Goal: Information Seeking & Learning: Check status

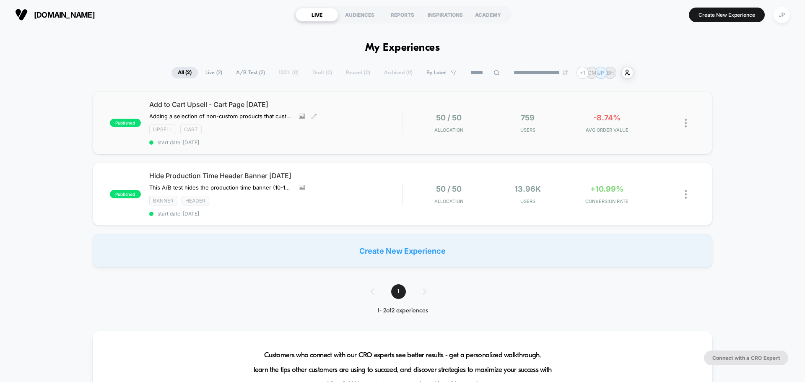
click at [367, 123] on div "Add to Cart Upsell - Cart Page [DATE] Adding a selection of non-custom products…" at bounding box center [275, 122] width 253 height 45
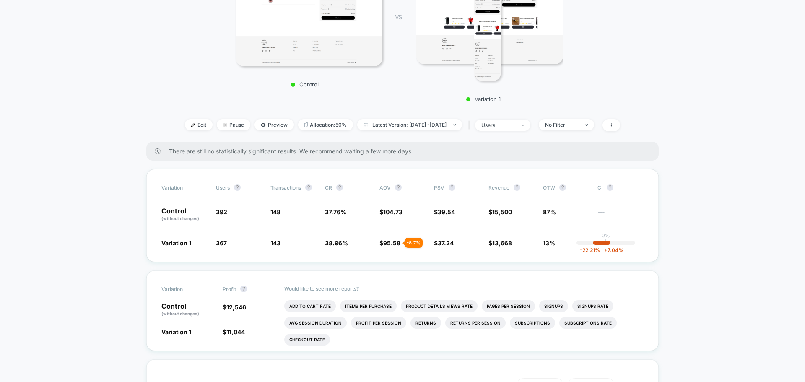
scroll to position [294, 0]
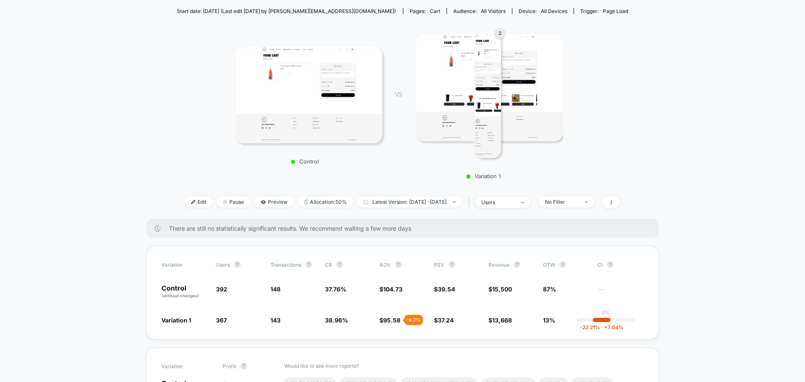
scroll to position [84, 0]
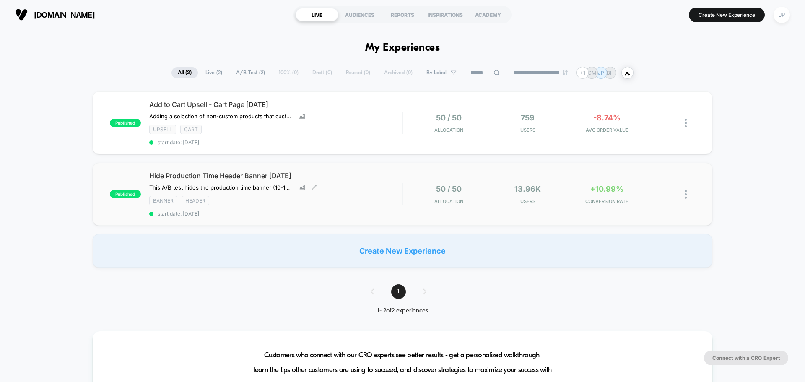
click at [352, 202] on div "Banner Header" at bounding box center [275, 201] width 253 height 10
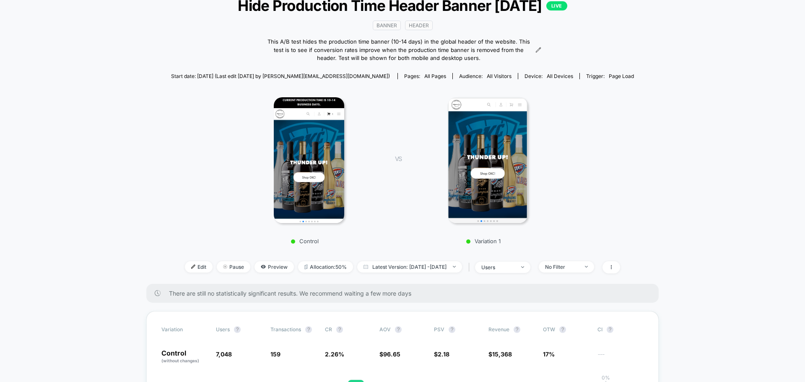
scroll to position [126, 0]
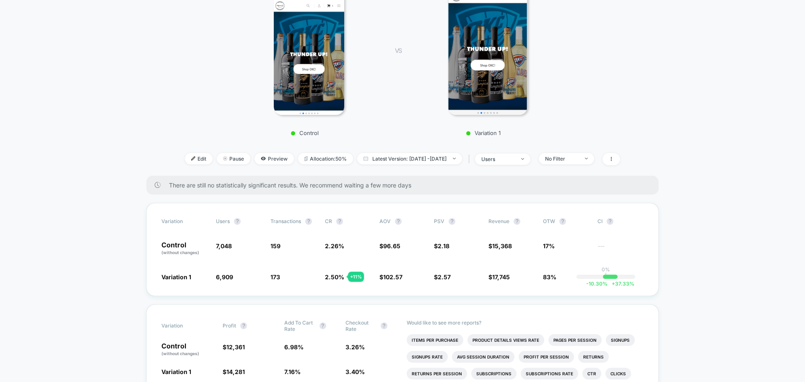
scroll to position [210, 0]
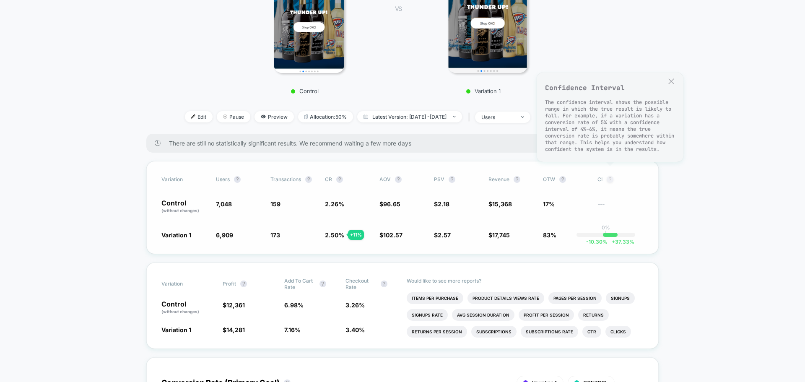
click at [607, 179] on button "?" at bounding box center [610, 179] width 7 height 7
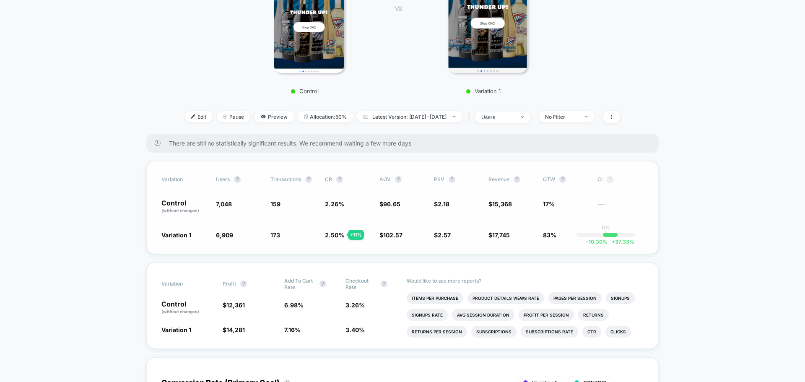
click at [607, 179] on button "?" at bounding box center [610, 179] width 7 height 7
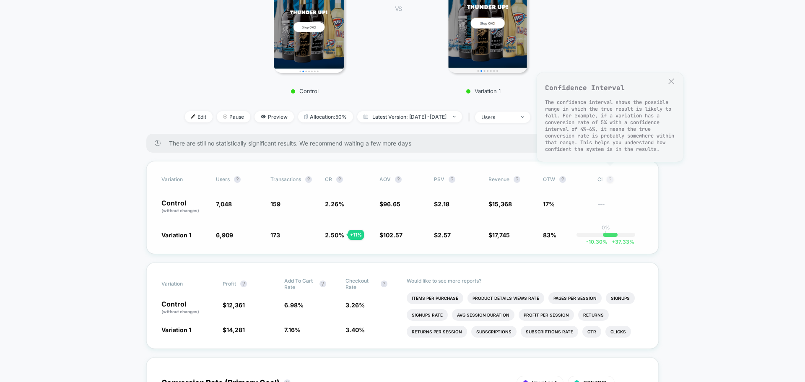
click at [610, 179] on button "?" at bounding box center [610, 179] width 7 height 7
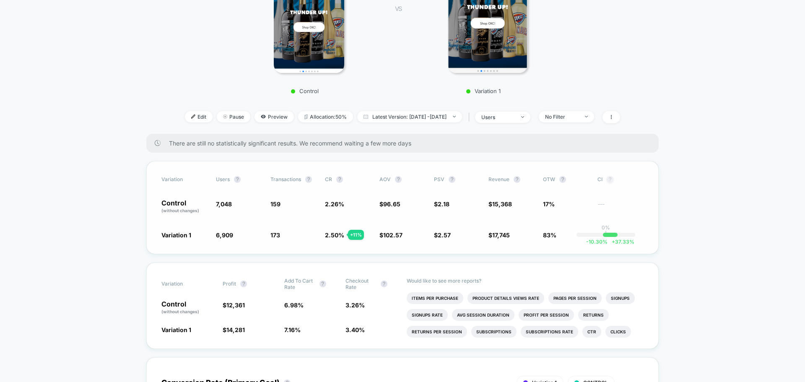
click at [610, 179] on button "?" at bounding box center [610, 179] width 7 height 7
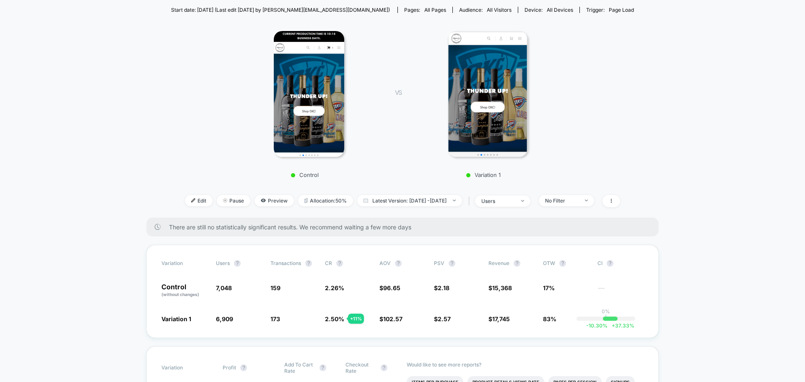
scroll to position [168, 0]
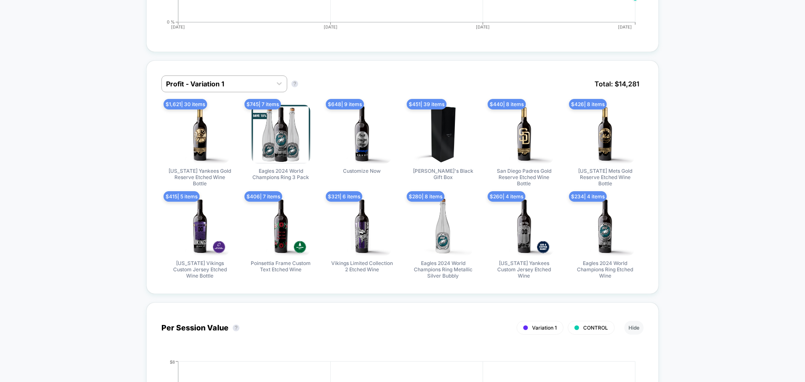
scroll to position [755, 0]
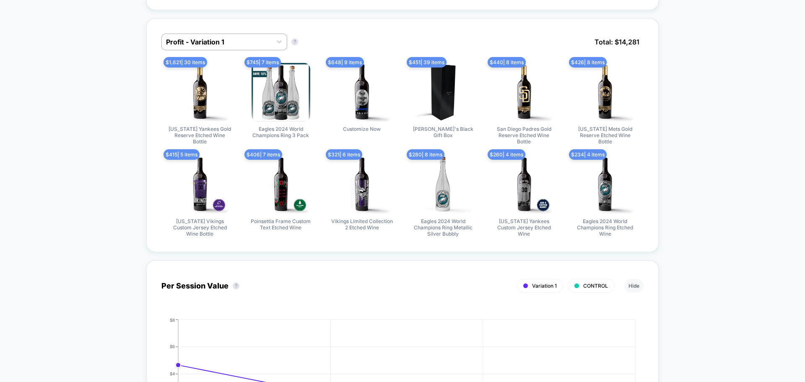
click at [227, 31] on div "Profit - Variation 1 Profit - Variation 1 ? Total: $ 14,281 $ 1,621 | 30 items …" at bounding box center [402, 135] width 512 height 234
click at [221, 35] on div "Profit - Variation 1" at bounding box center [217, 41] width 110 height 13
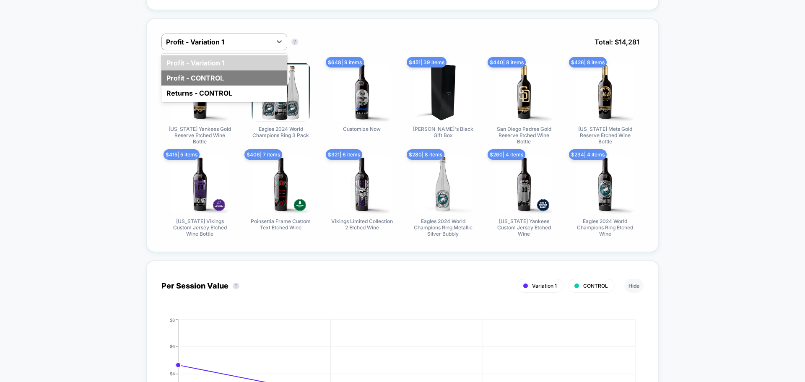
click at [208, 77] on div "Profit - CONTROL" at bounding box center [224, 77] width 126 height 15
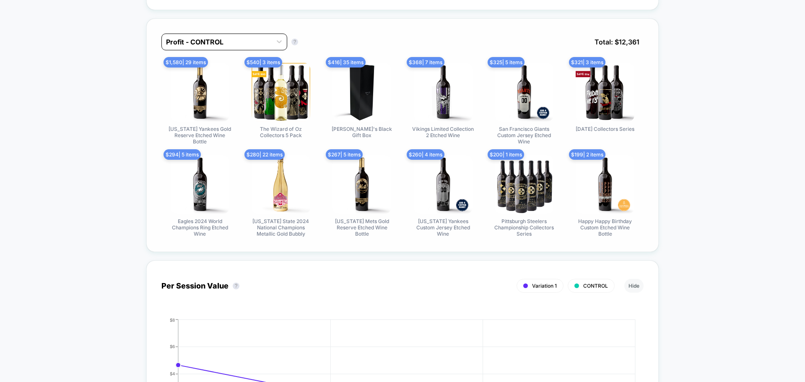
click at [225, 40] on div at bounding box center [216, 42] width 101 height 10
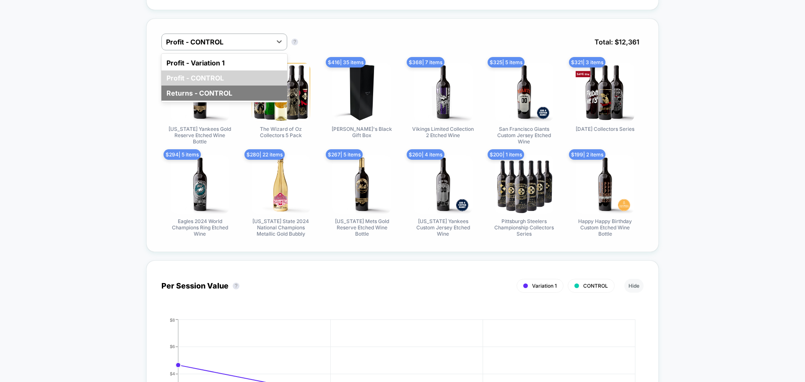
click at [203, 91] on div "Returns - CONTROL" at bounding box center [224, 93] width 126 height 15
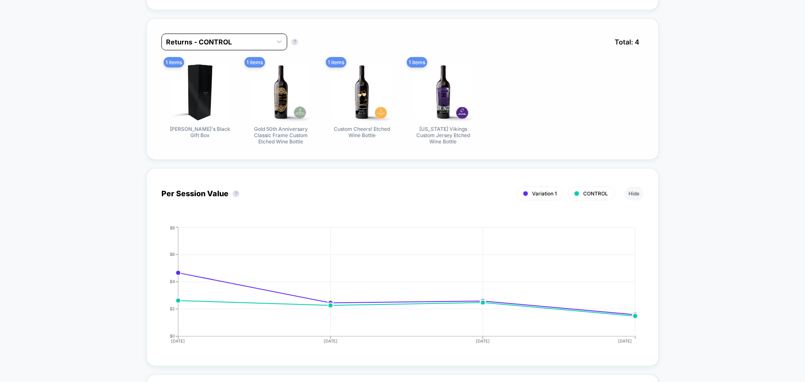
click at [214, 44] on div at bounding box center [216, 42] width 101 height 10
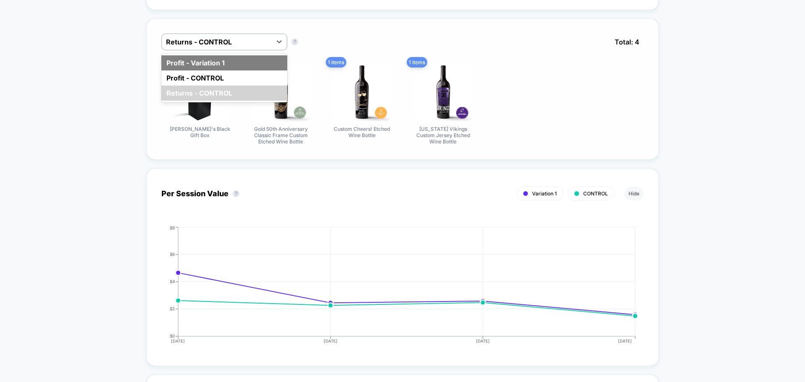
click at [197, 64] on div "Profit - Variation 1" at bounding box center [224, 62] width 126 height 15
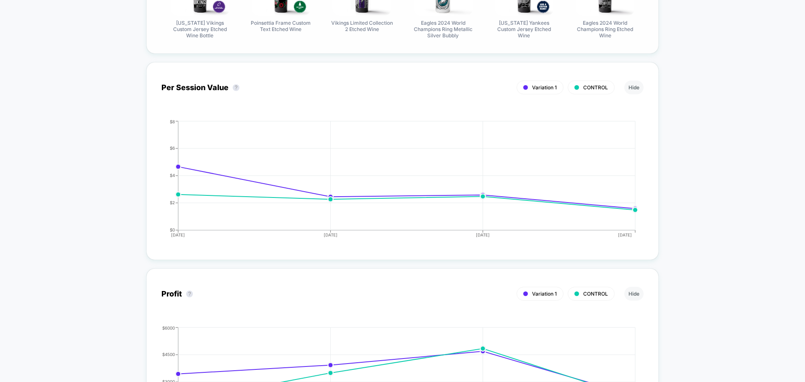
scroll to position [1006, 0]
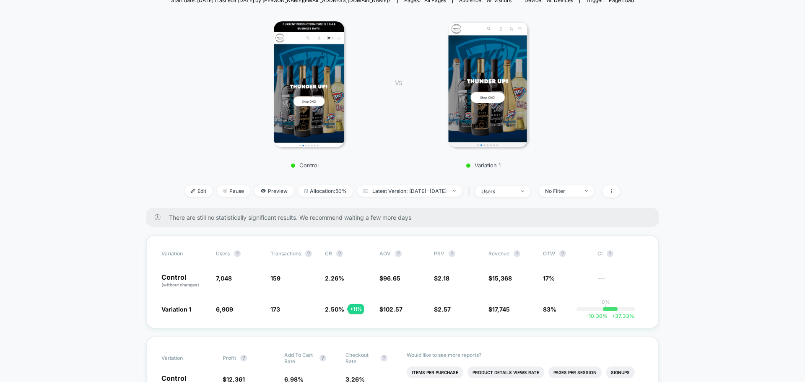
scroll to position [0, 0]
